Goal: Information Seeking & Learning: Learn about a topic

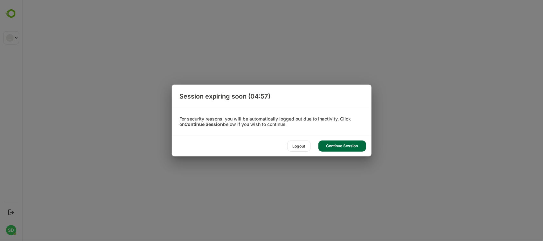
click at [352, 146] on div "Continue Session" at bounding box center [342, 146] width 48 height 11
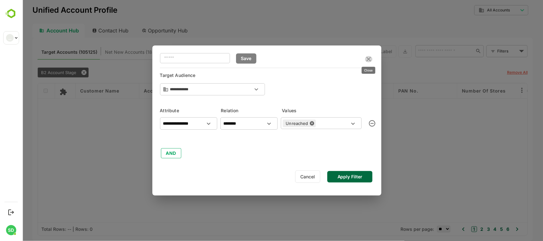
click at [368, 59] on icon "close" at bounding box center [368, 59] width 4 height 4
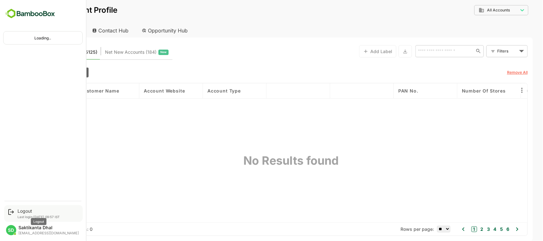
click at [22, 210] on div "Logout" at bounding box center [38, 210] width 42 height 5
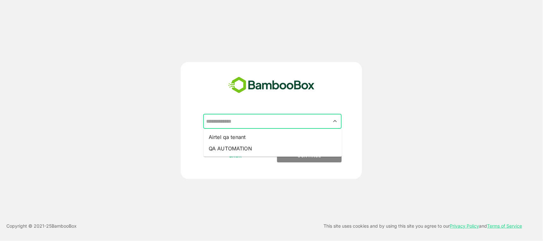
click at [319, 119] on input "text" at bounding box center [272, 121] width 136 height 12
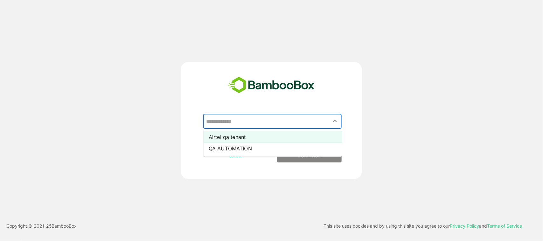
click at [306, 135] on li "Airtel qa tenant" at bounding box center [273, 136] width 138 height 11
type input "**********"
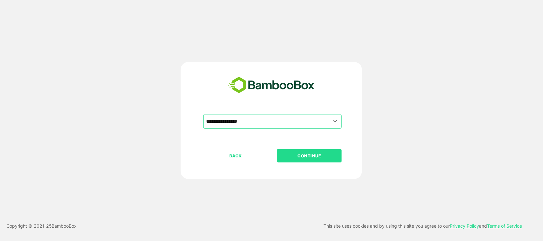
click at [314, 153] on p "CONTINUE" at bounding box center [310, 155] width 64 height 7
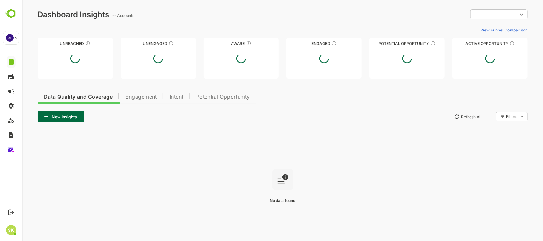
type input "**********"
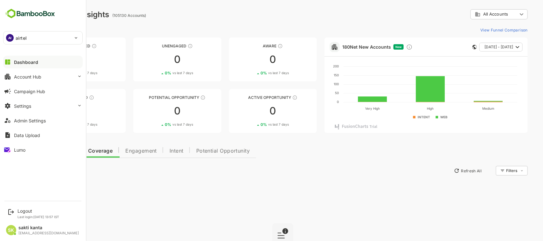
click at [39, 40] on div "AI airtel" at bounding box center [38, 37] width 71 height 13
click at [39, 40] on div at bounding box center [271, 120] width 543 height 241
click at [39, 40] on div "AI airtel" at bounding box center [38, 37] width 71 height 13
click at [39, 40] on div at bounding box center [271, 120] width 543 height 241
click at [48, 102] on button "Settings" at bounding box center [43, 106] width 80 height 13
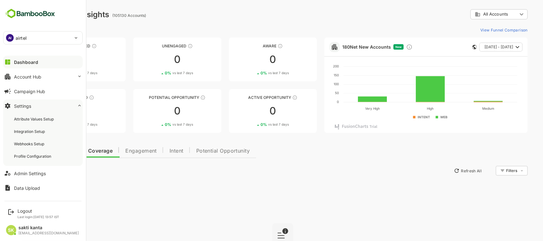
click at [48, 102] on button "Settings" at bounding box center [43, 106] width 80 height 13
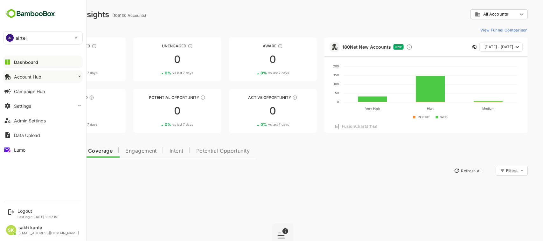
click at [45, 80] on button "Account Hub" at bounding box center [43, 76] width 80 height 13
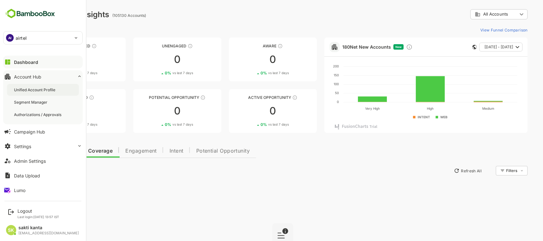
click at [39, 87] on div "Unified Account Profile" at bounding box center [35, 89] width 43 height 5
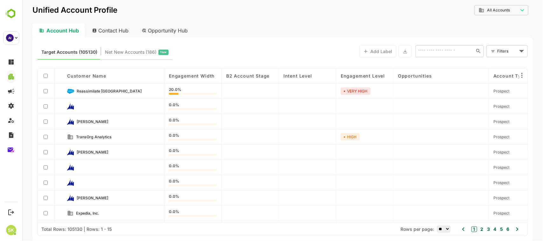
click at [112, 30] on div "Contact Hub" at bounding box center [110, 31] width 47 height 14
type input "**********"
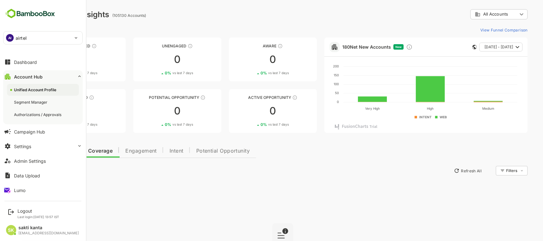
click at [37, 87] on div "Unified Account Profile" at bounding box center [36, 89] width 44 height 5
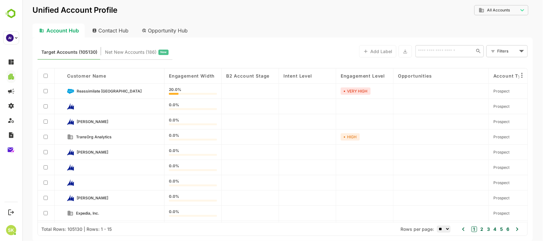
click at [117, 30] on div "Contact Hub" at bounding box center [110, 31] width 47 height 14
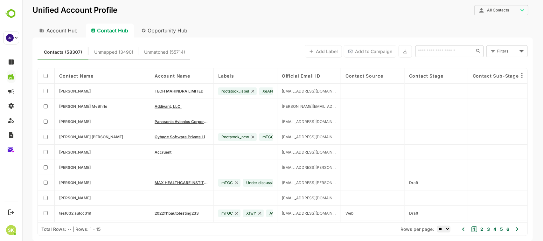
click at [51, 31] on div "Account Hub" at bounding box center [57, 31] width 51 height 14
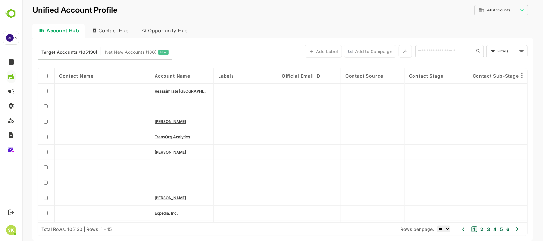
type input "**********"
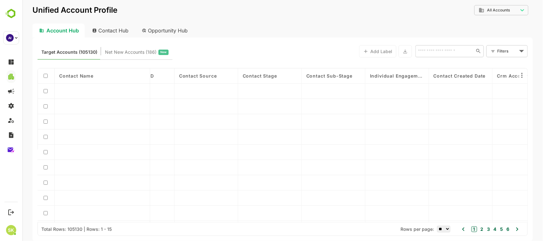
scroll to position [0, 167]
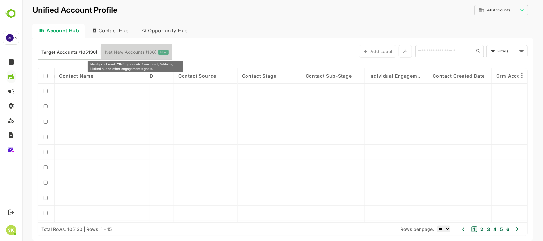
click at [132, 51] on span "Net New Accounts ( 186 )" at bounding box center [131, 52] width 52 height 8
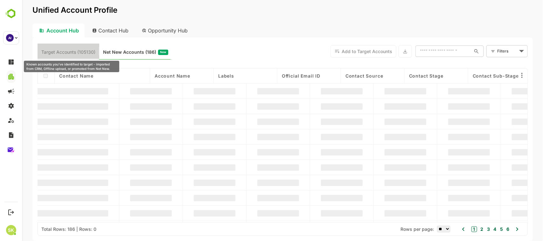
click at [62, 48] on span "Target Accounts (105130)" at bounding box center [68, 52] width 54 height 8
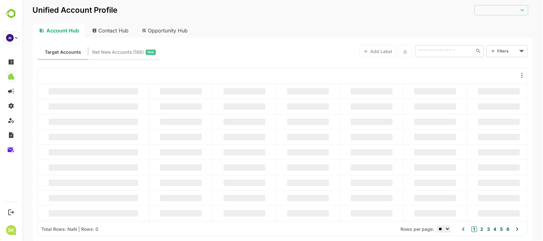
type input "**********"
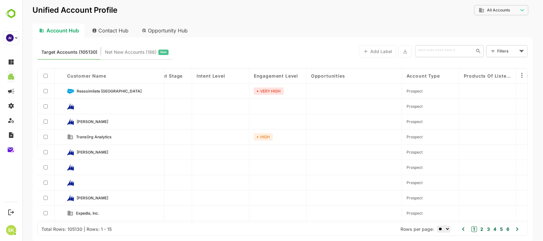
scroll to position [0, 37]
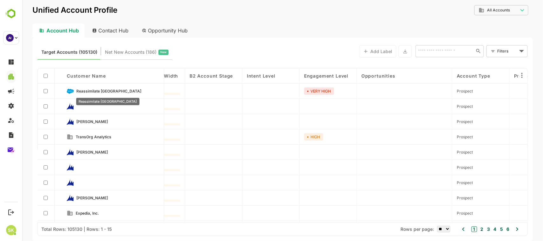
click at [89, 91] on span "Reassimilate [GEOGRAPHIC_DATA]" at bounding box center [108, 91] width 65 height 5
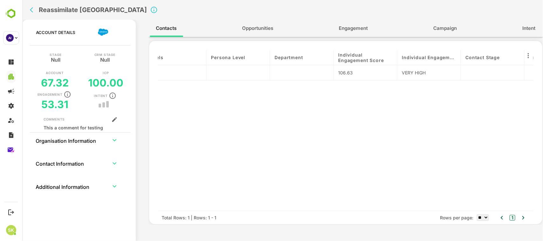
scroll to position [0, 0]
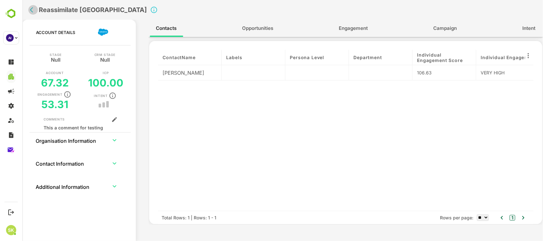
click at [31, 10] on icon "back" at bounding box center [33, 10] width 6 height 6
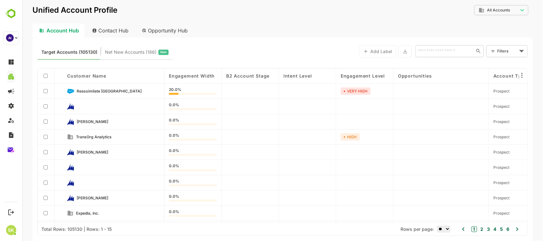
click at [121, 31] on div "Contact Hub" at bounding box center [110, 31] width 47 height 14
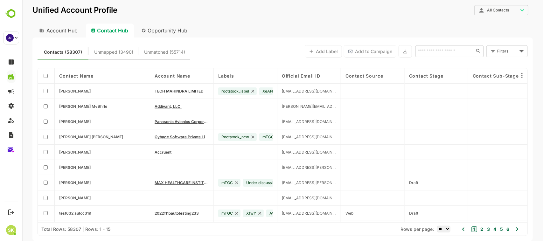
click at [156, 30] on div "Opportunity Hub" at bounding box center [164, 31] width 57 height 14
type input "**********"
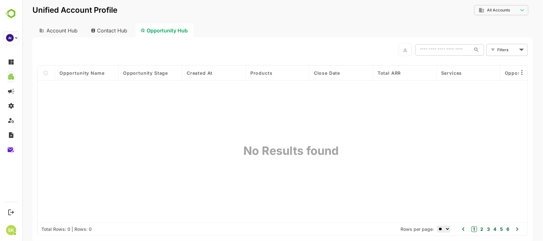
click at [58, 29] on div "Account Hub" at bounding box center [57, 31] width 51 height 14
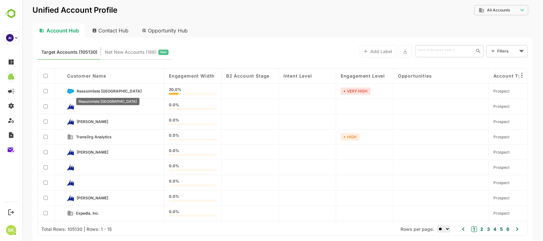
click at [98, 90] on span "Reassimilate Argentina" at bounding box center [108, 91] width 65 height 5
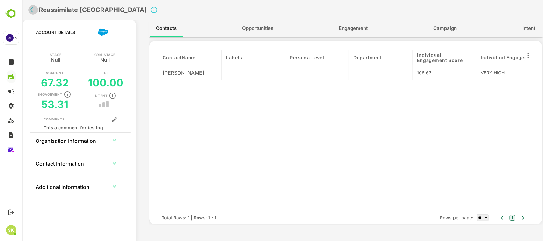
click at [32, 10] on icon "back" at bounding box center [33, 10] width 6 height 6
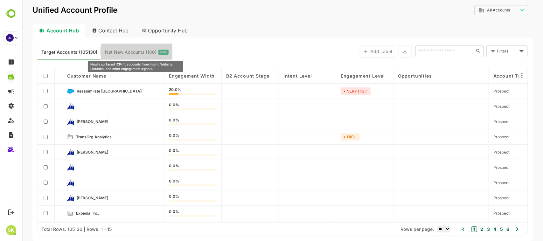
click at [119, 48] on span "Net New Accounts ( 186 )" at bounding box center [131, 52] width 52 height 8
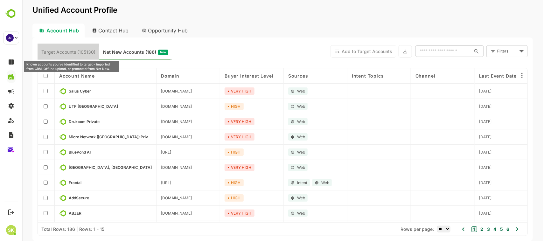
click at [78, 50] on span "Target Accounts (105130)" at bounding box center [68, 52] width 54 height 8
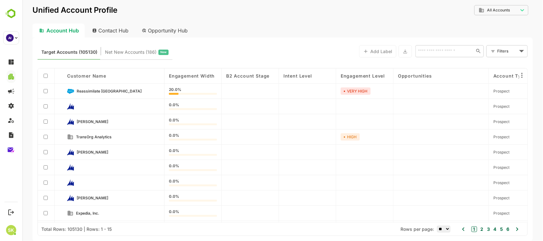
click at [111, 32] on div "Contact Hub" at bounding box center [110, 31] width 47 height 14
type input "**********"
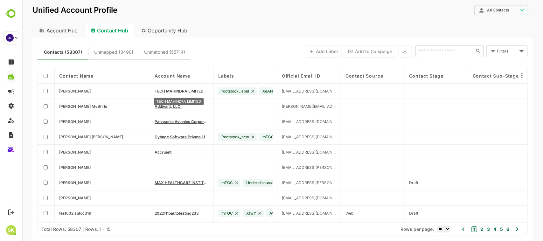
click at [161, 91] on span "TECH MAHINDRA LIMITED" at bounding box center [178, 91] width 49 height 5
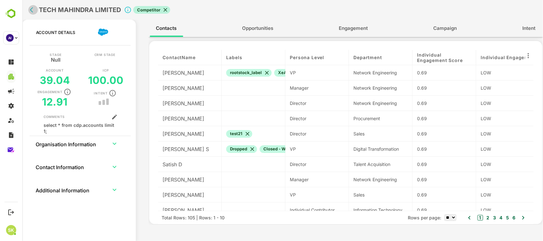
click at [30, 7] on icon "back" at bounding box center [33, 10] width 6 height 6
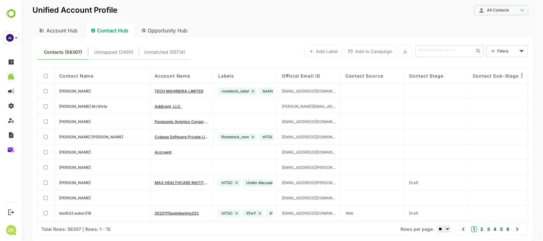
click at [56, 31] on div "Account Hub" at bounding box center [57, 31] width 51 height 14
type input "**********"
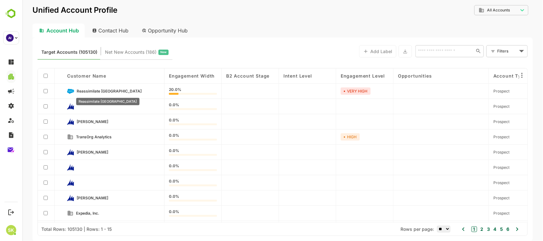
click at [111, 93] on span "Reassimilate Argentina" at bounding box center [108, 91] width 65 height 5
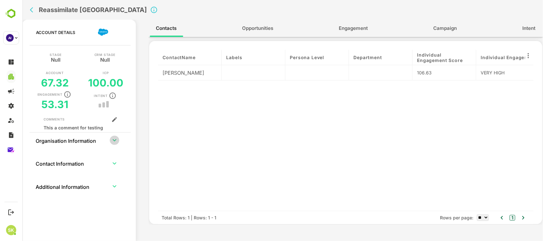
click at [113, 141] on icon "expand row" at bounding box center [114, 140] width 8 height 8
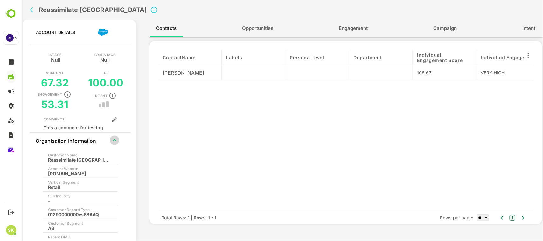
click at [113, 141] on icon "expand row" at bounding box center [114, 140] width 8 height 8
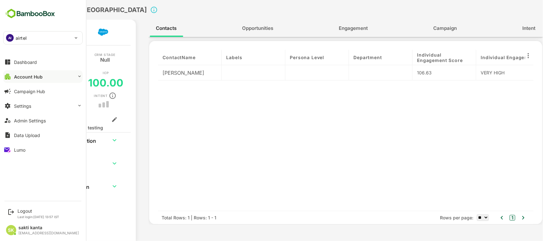
click at [32, 73] on button "Account Hub" at bounding box center [43, 76] width 80 height 13
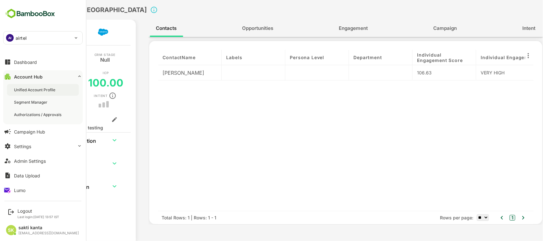
click at [32, 88] on div "Unified Account Profile" at bounding box center [35, 89] width 43 height 5
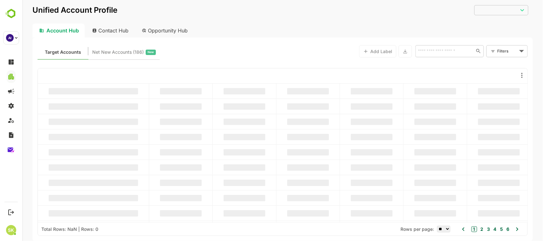
type input "**********"
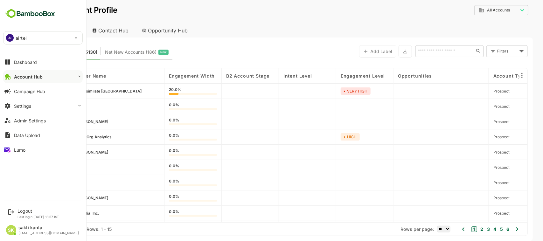
click at [10, 10] on img at bounding box center [30, 14] width 54 height 12
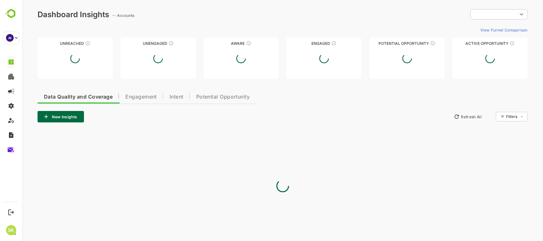
type input "**********"
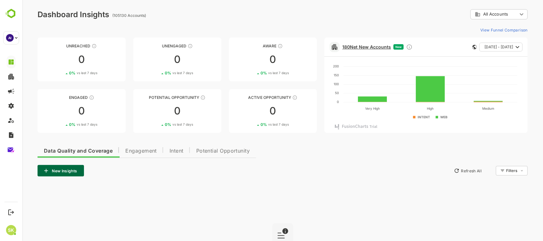
click at [357, 46] on link "180 Net New Accounts" at bounding box center [366, 46] width 49 height 5
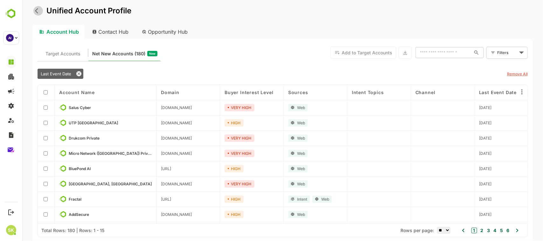
click at [35, 9] on icon "back" at bounding box center [38, 11] width 6 height 6
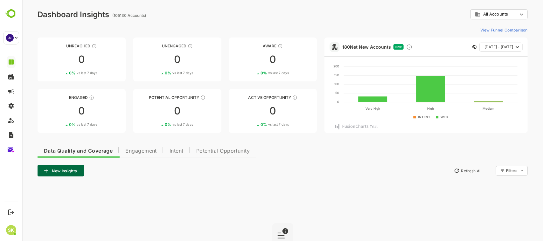
click at [362, 46] on link "180 Net New Accounts" at bounding box center [366, 46] width 49 height 5
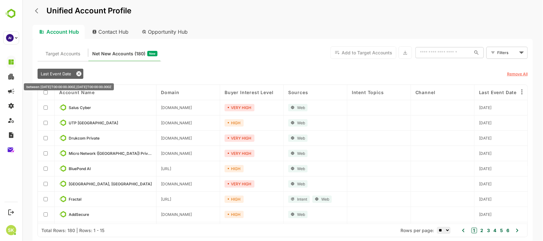
click at [62, 72] on span "Last Event Date" at bounding box center [55, 73] width 31 height 5
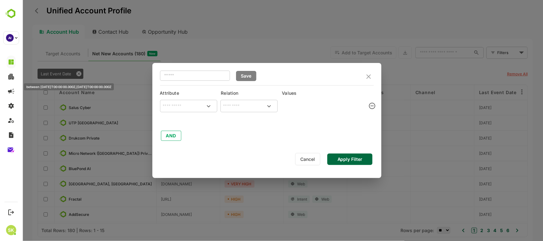
type input "**********"
type input "*******"
click at [370, 73] on icon "close" at bounding box center [368, 77] width 8 height 8
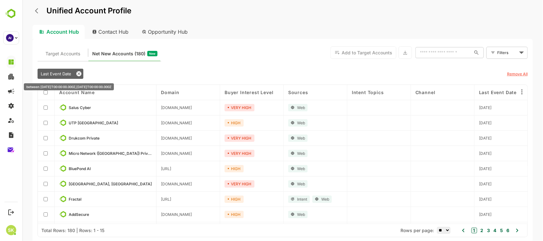
click at [78, 74] on icon at bounding box center [78, 74] width 3 height 3
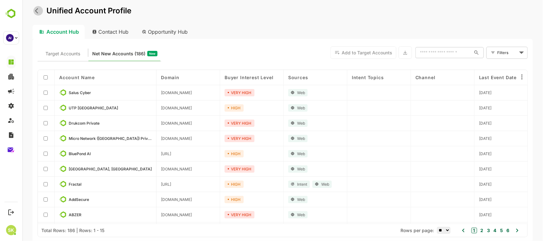
click at [37, 9] on icon "back" at bounding box center [36, 10] width 3 height 5
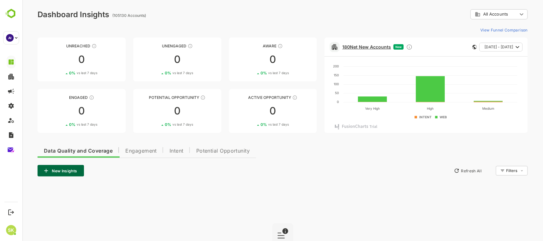
click at [372, 48] on link "180 Net New Accounts" at bounding box center [366, 46] width 49 height 5
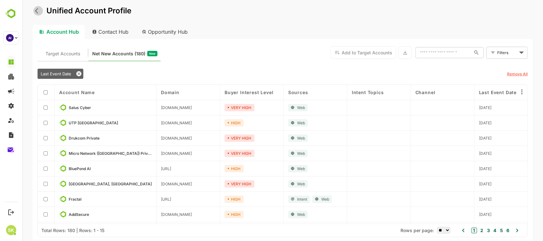
click at [36, 10] on icon "back" at bounding box center [36, 10] width 3 height 5
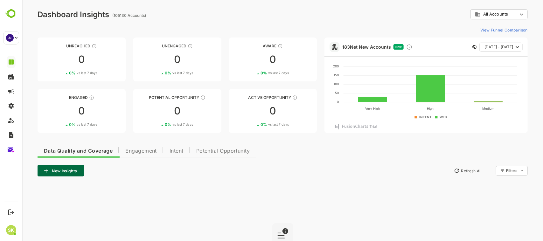
click at [351, 46] on link "183 Net New Accounts" at bounding box center [366, 46] width 49 height 5
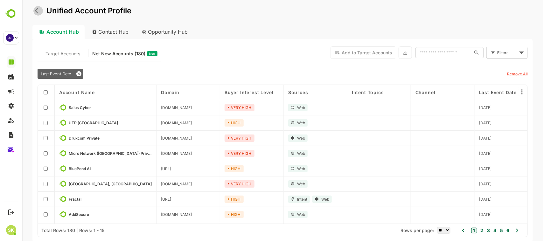
click at [36, 10] on icon "back" at bounding box center [38, 11] width 6 height 6
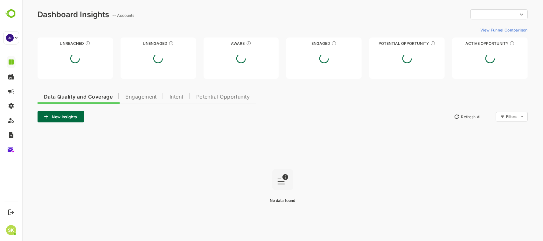
type input "**********"
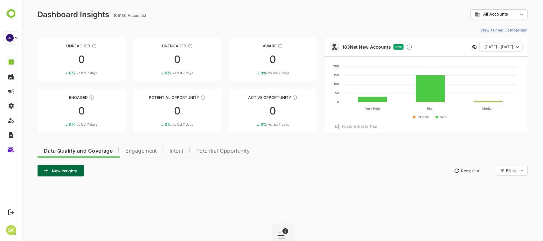
click at [357, 48] on link "183 Net New Accounts" at bounding box center [366, 46] width 49 height 5
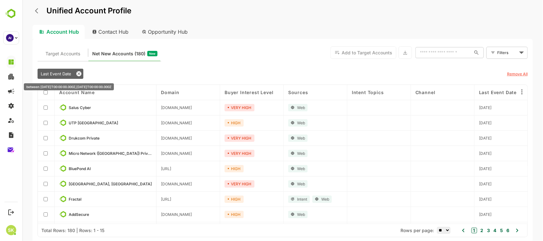
click at [80, 75] on icon at bounding box center [78, 73] width 5 height 5
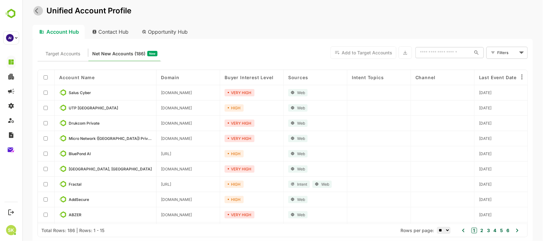
click at [35, 12] on icon "back" at bounding box center [38, 11] width 6 height 6
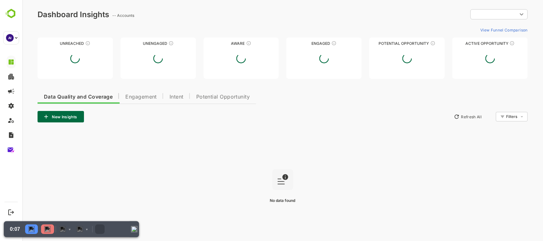
type input "**********"
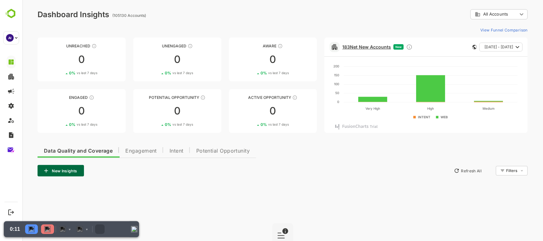
click at [356, 45] on link "183 Net New Accounts" at bounding box center [366, 46] width 49 height 5
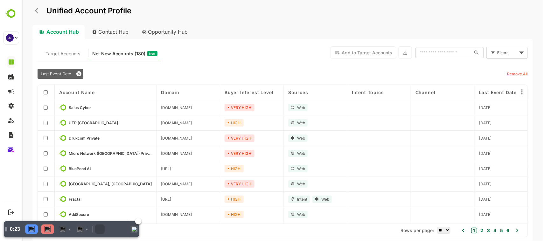
click at [45, 228] on img at bounding box center [47, 229] width 6 height 6
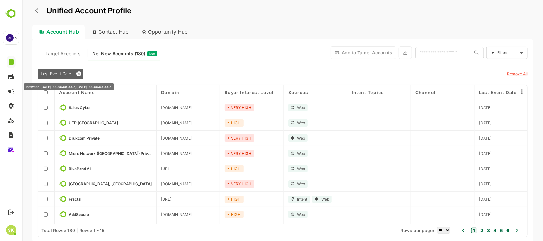
click at [63, 69] on div "Last Event Date" at bounding box center [60, 74] width 46 height 10
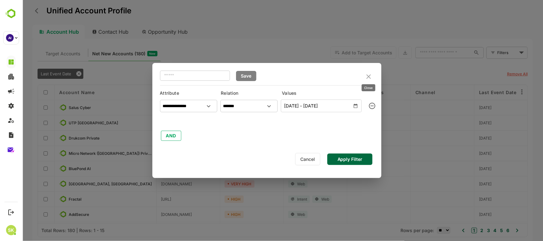
click at [367, 75] on icon "close" at bounding box center [368, 76] width 4 height 4
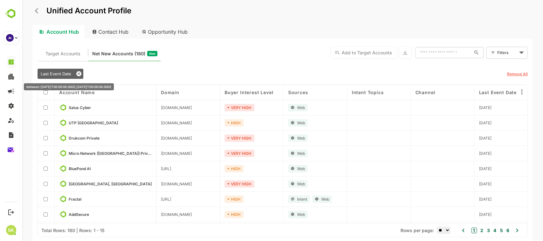
click at [78, 72] on icon at bounding box center [78, 73] width 5 height 5
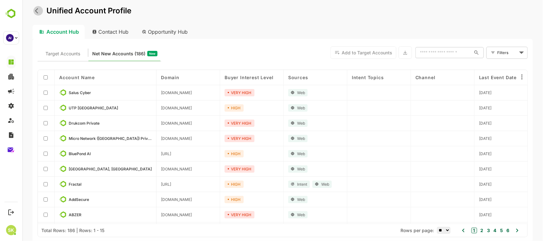
click at [36, 13] on icon "back" at bounding box center [38, 11] width 6 height 6
